Goal: Check status

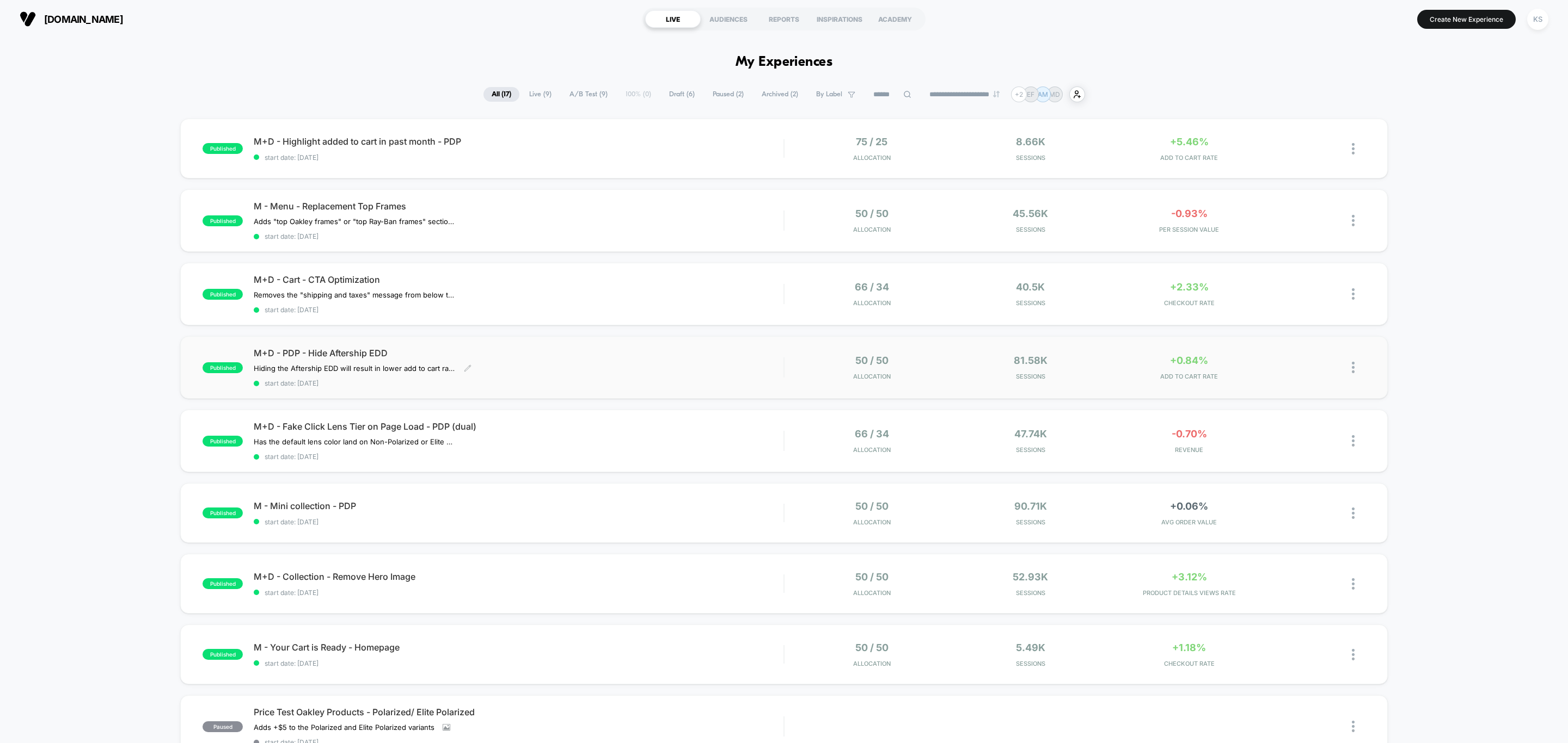
click at [601, 359] on div "M+D - PDP - Hide Aftership EDD Hiding the Aftership EDD will result in lower ad…" at bounding box center [518, 367] width 530 height 39
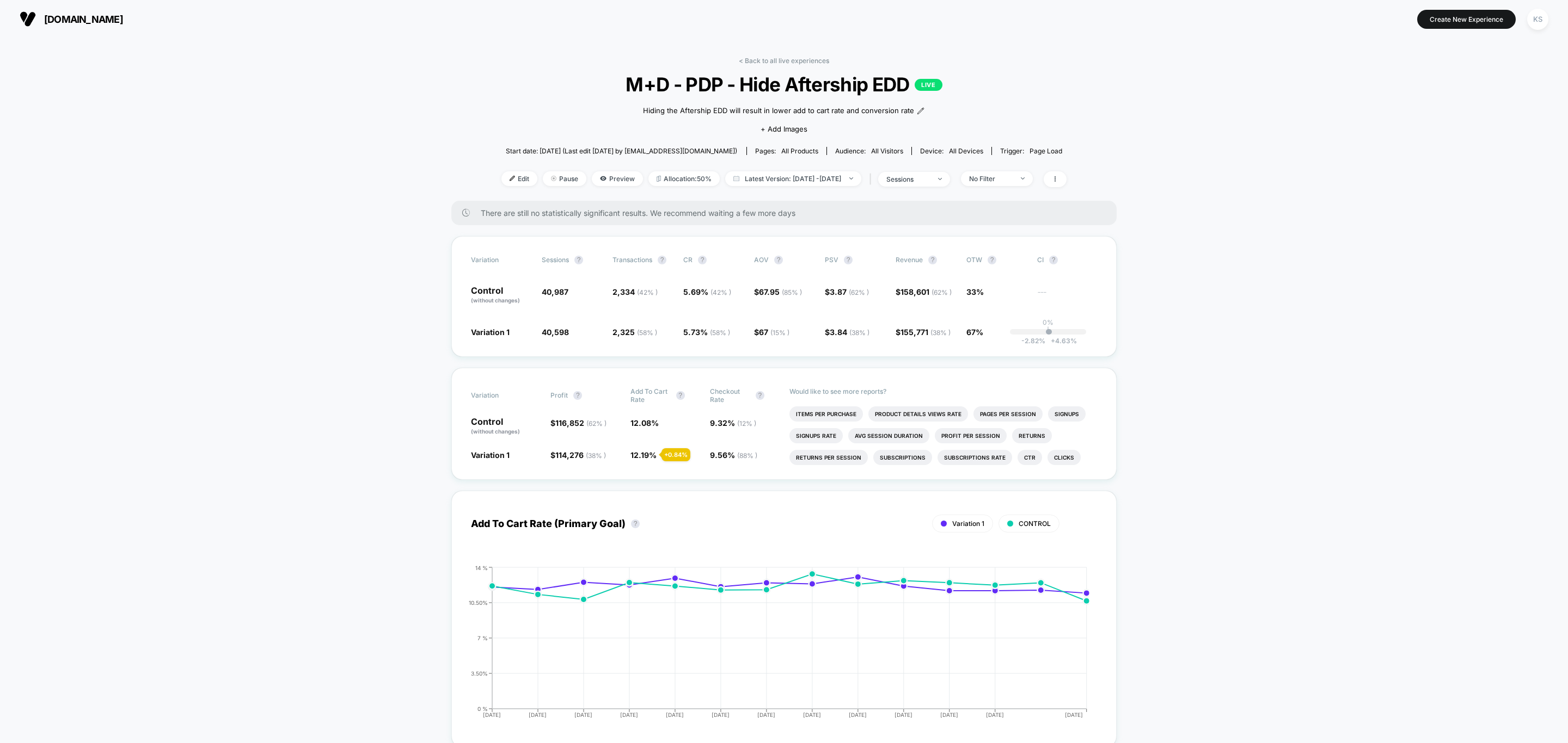
scroll to position [81, 0]
